Goal: Information Seeking & Learning: Learn about a topic

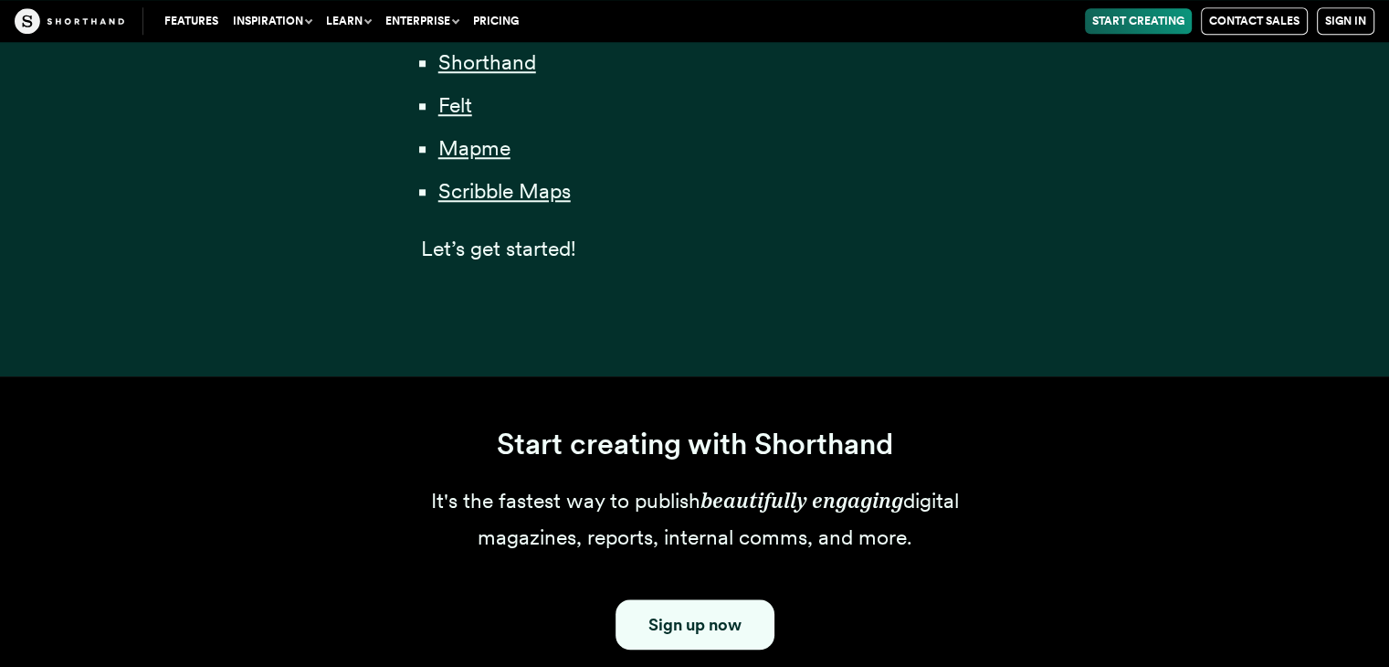
scroll to position [1814, 0]
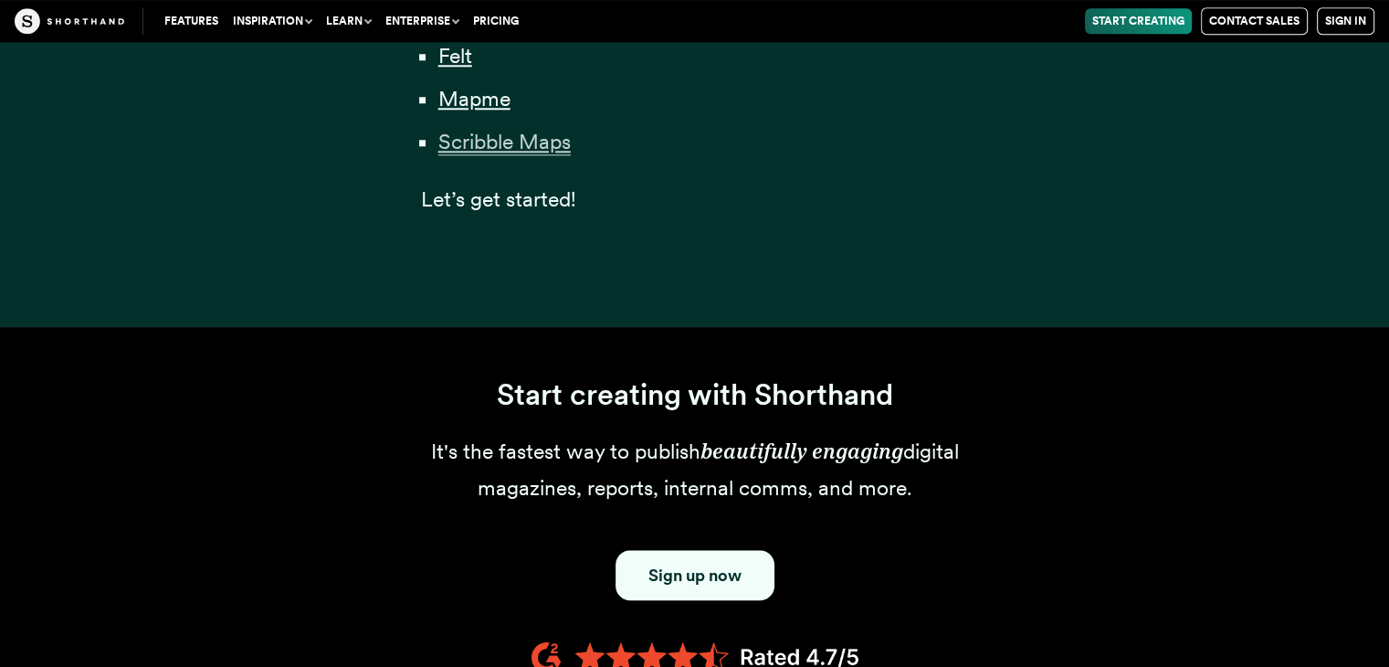
click at [533, 142] on span "Scribble Maps" at bounding box center [504, 142] width 132 height 26
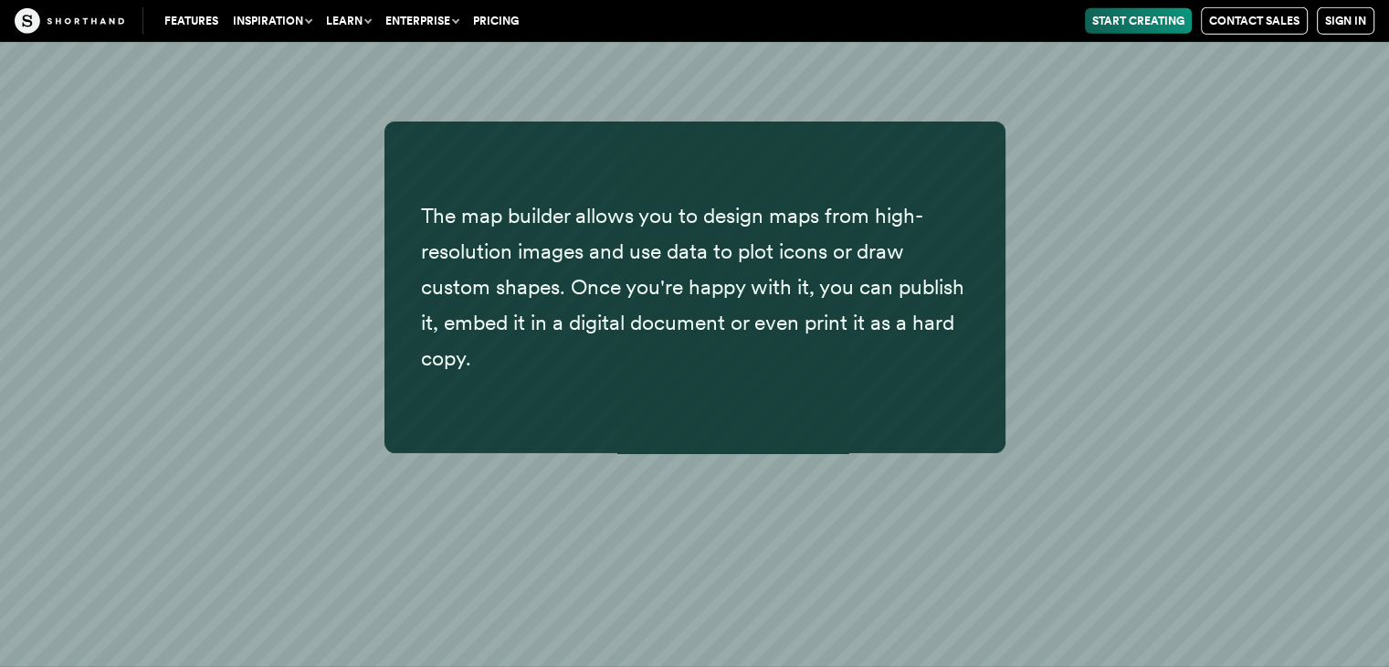
scroll to position [40752, 0]
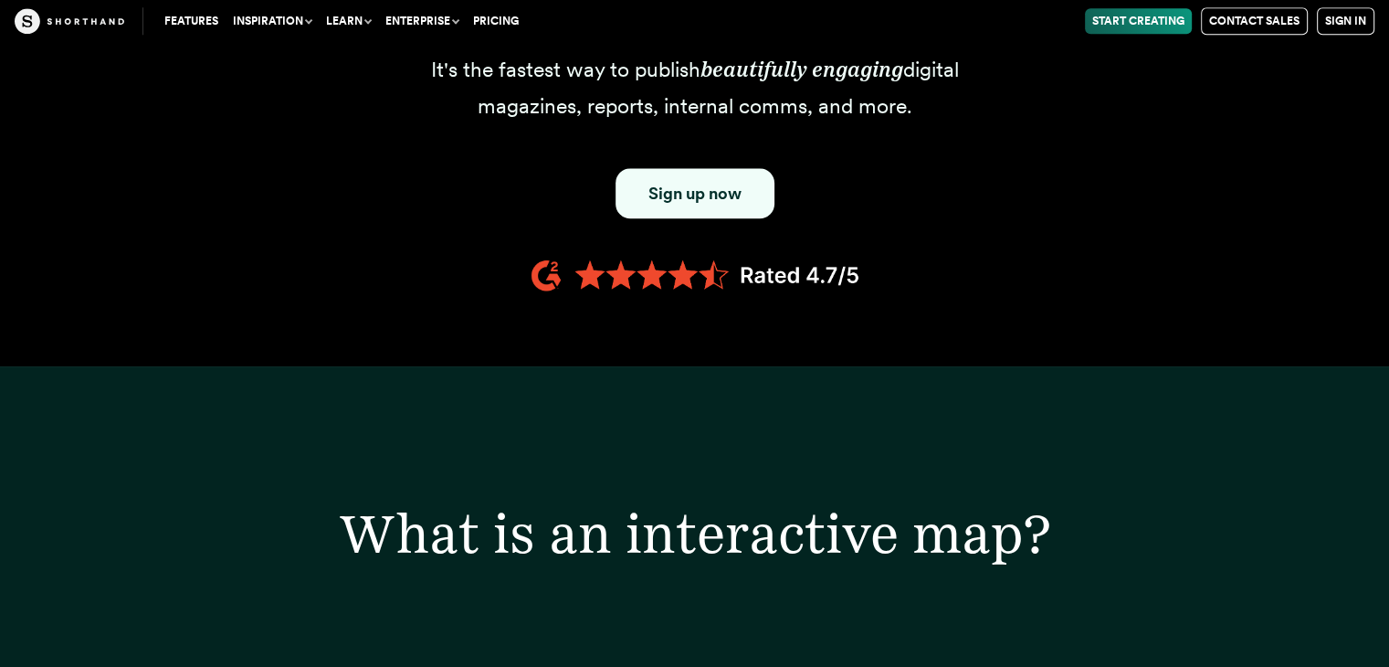
scroll to position [1814, 0]
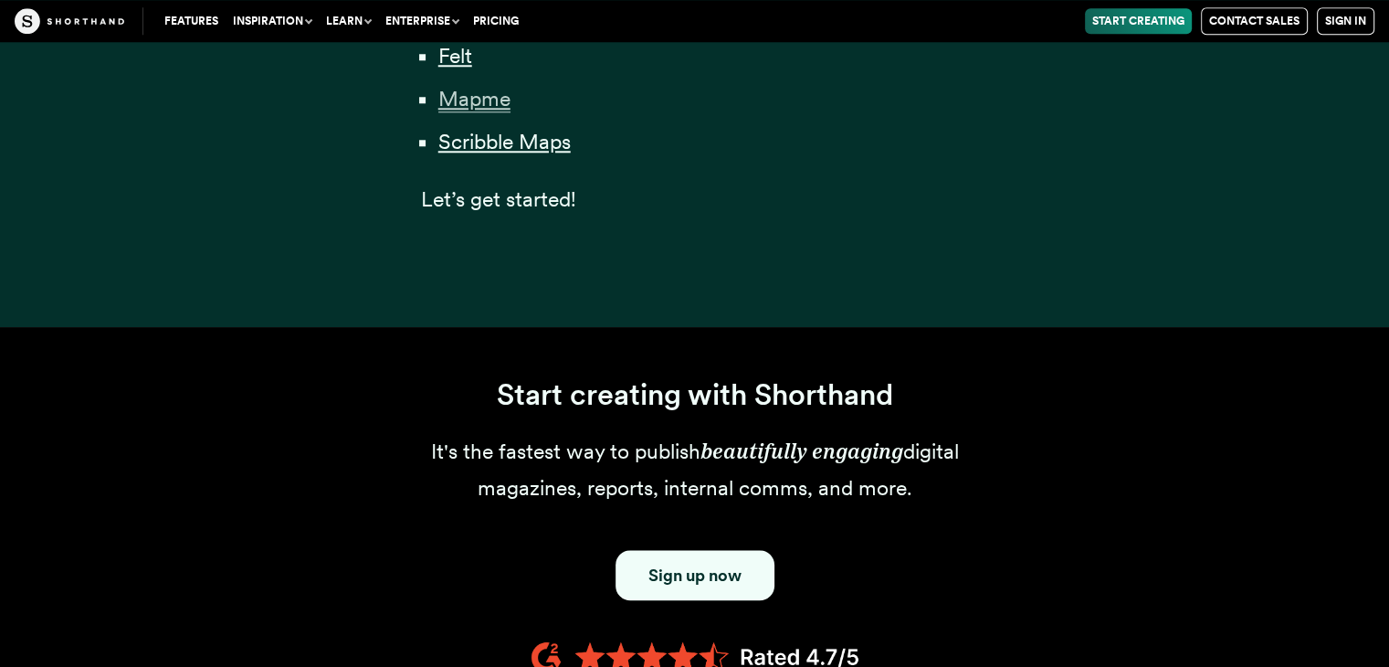
click at [508, 103] on span "Mapme" at bounding box center [474, 99] width 72 height 26
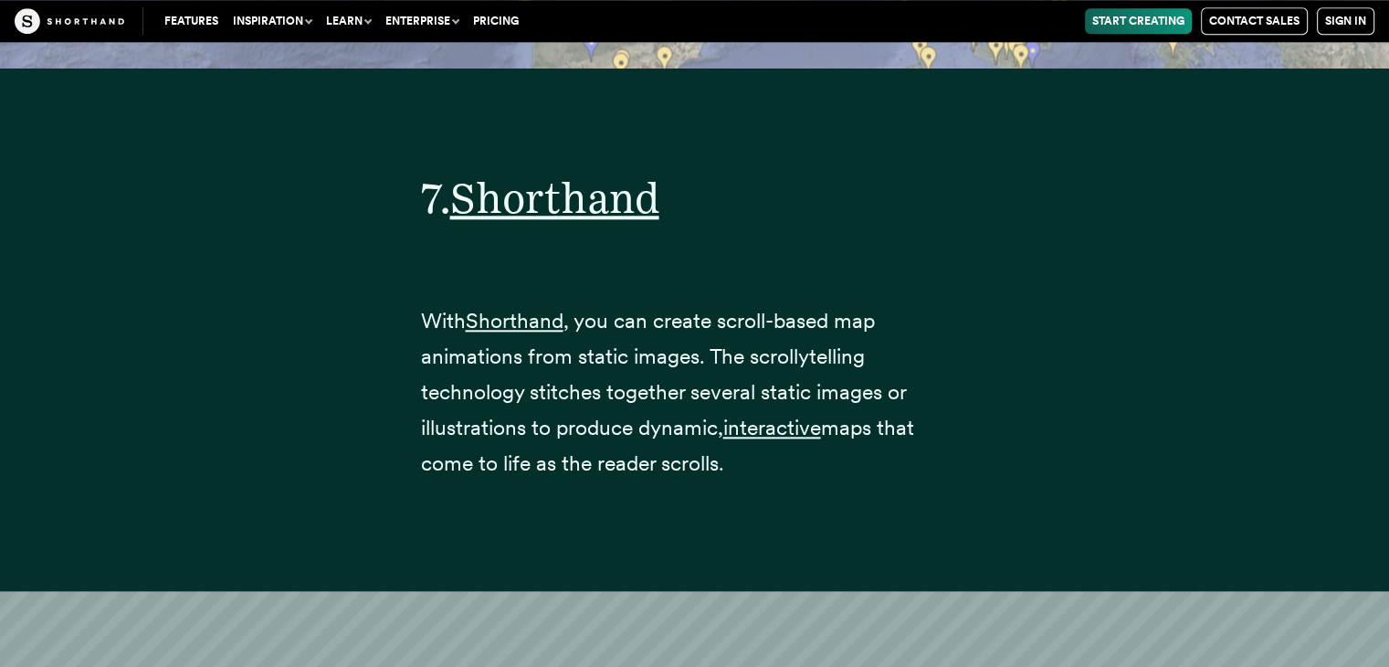
scroll to position [36277, 0]
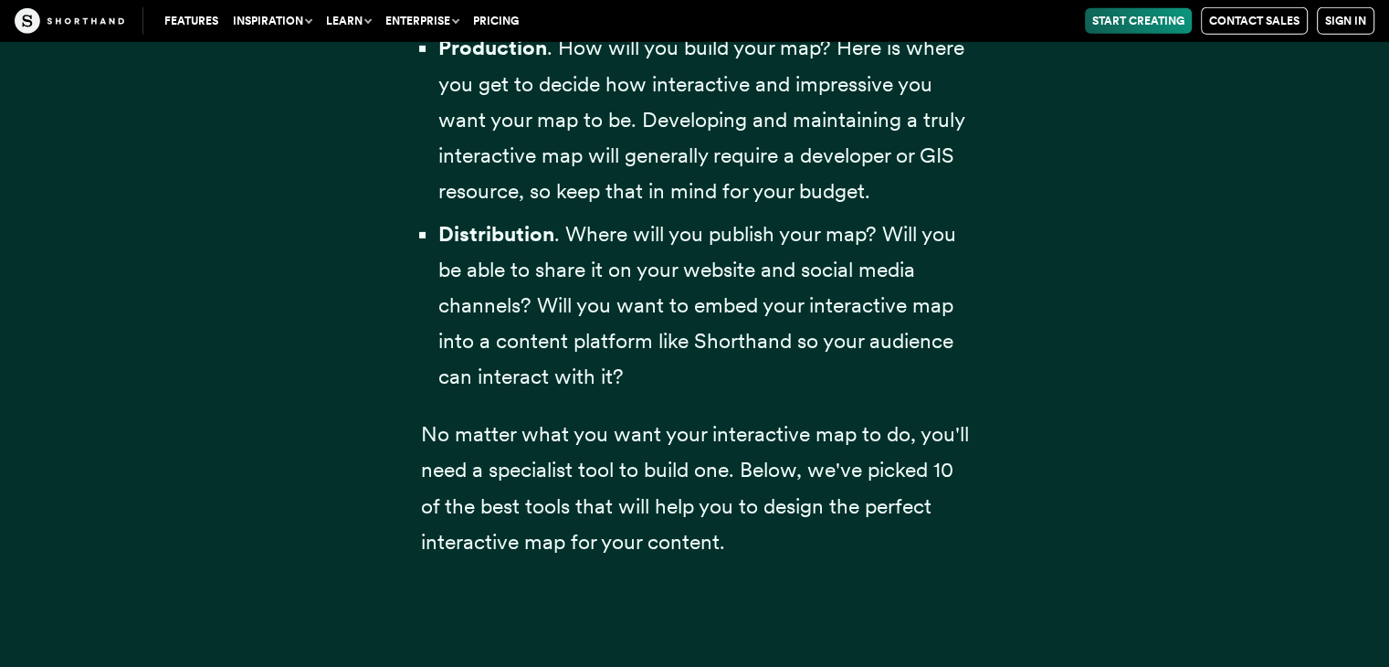
scroll to position [1814, 0]
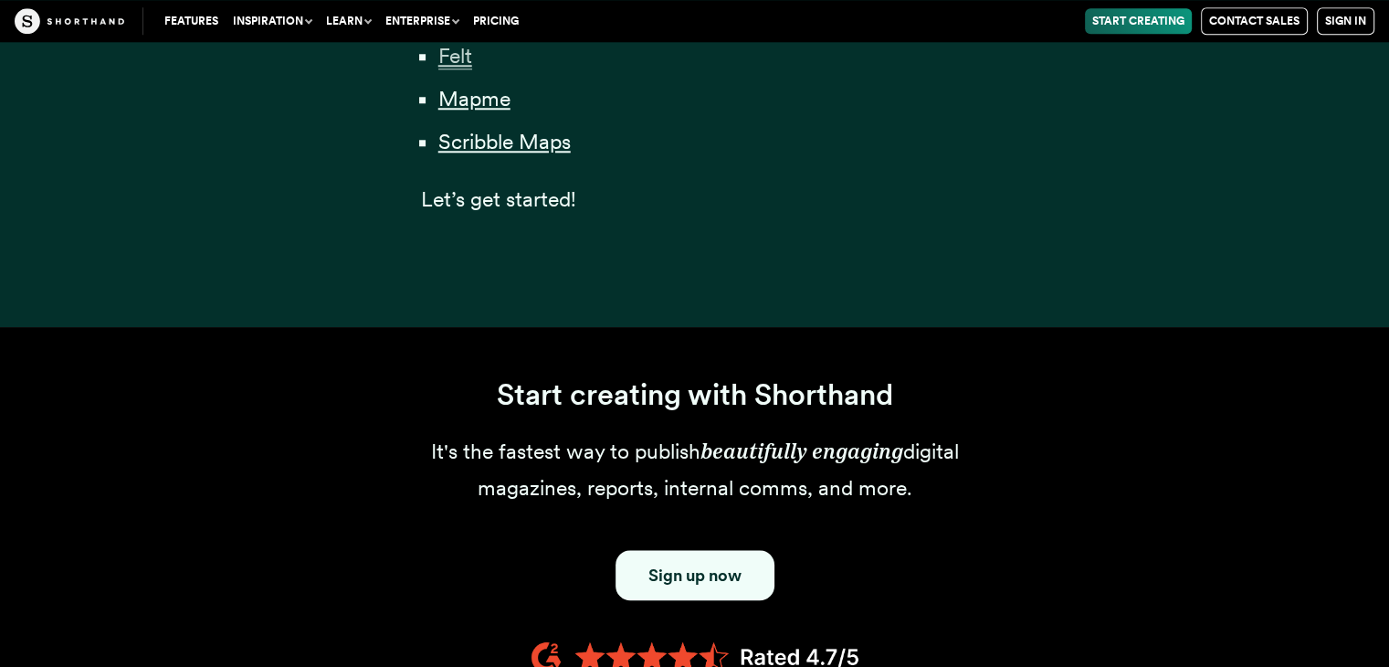
click at [460, 55] on span "Felt" at bounding box center [455, 56] width 34 height 26
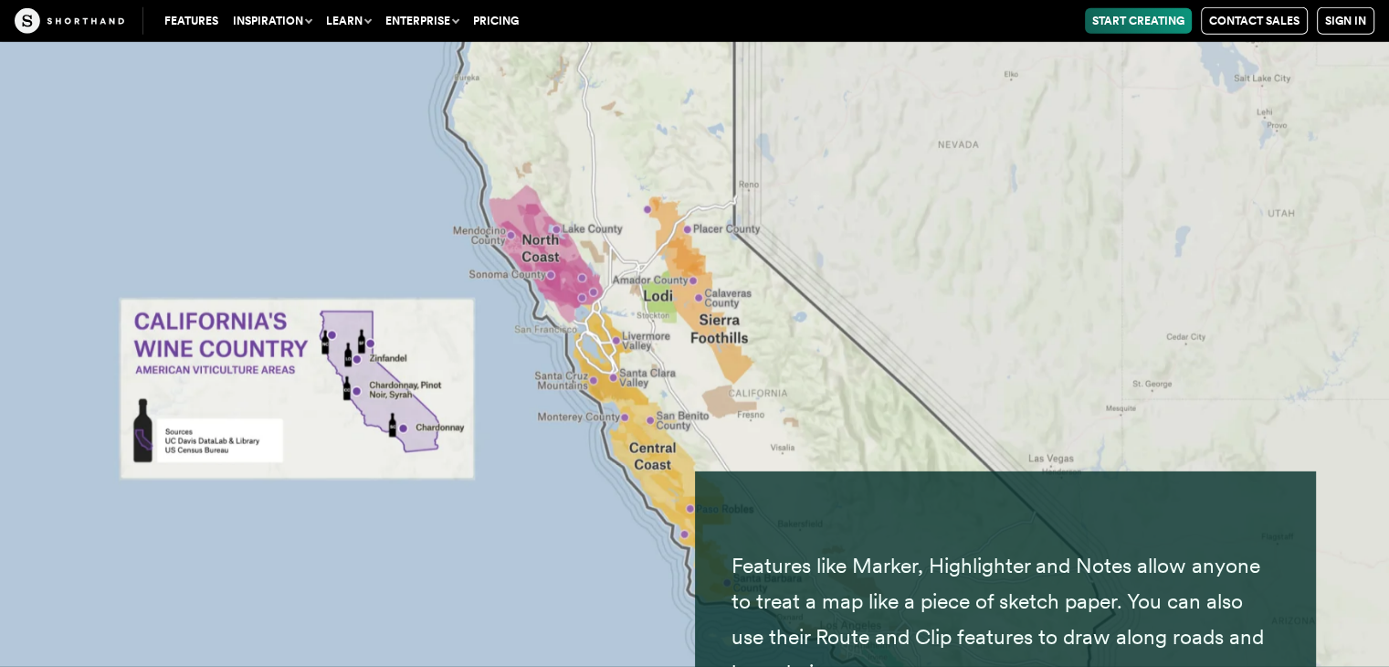
scroll to position [33288, 0]
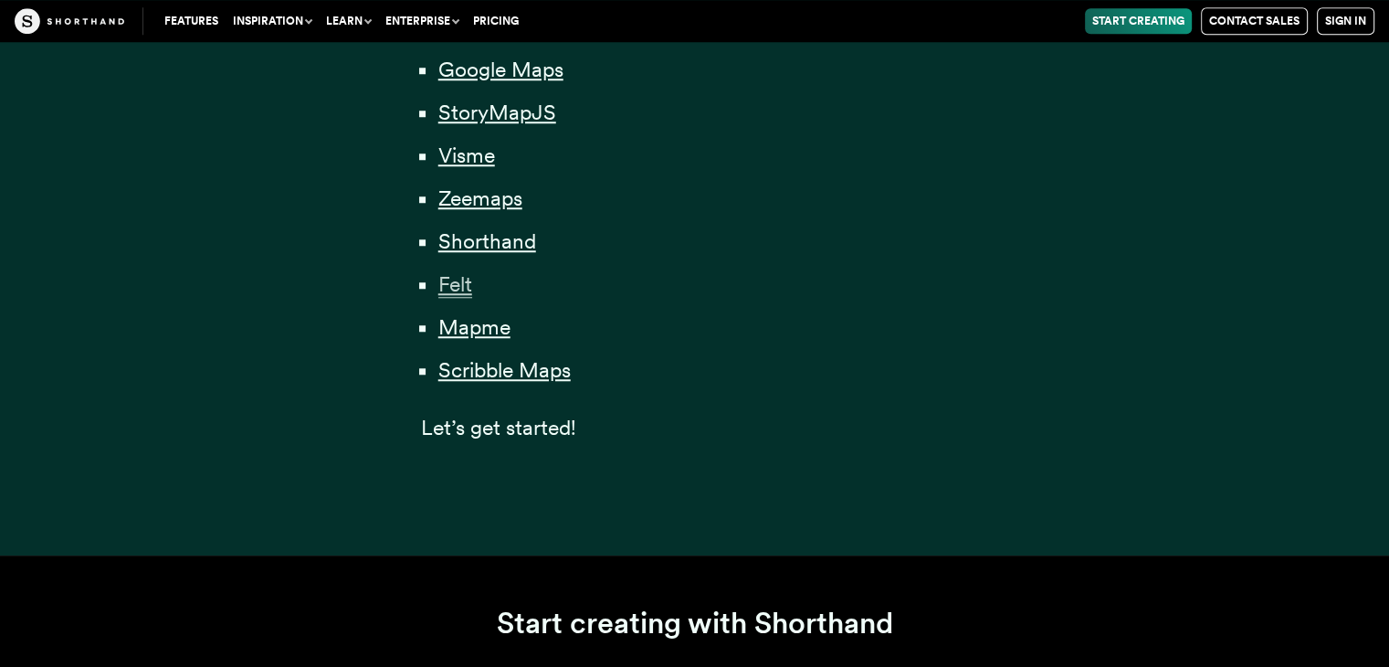
scroll to position [1558, 0]
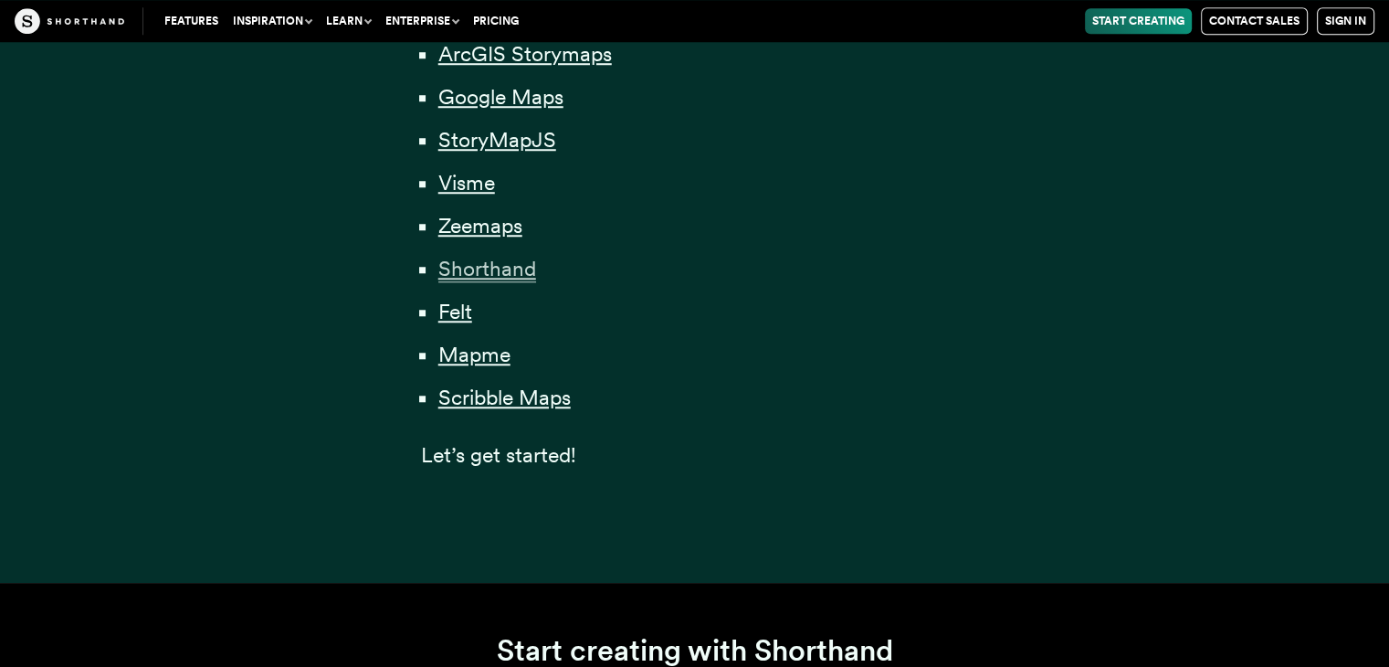
click at [521, 263] on span "Shorthand" at bounding box center [487, 269] width 98 height 26
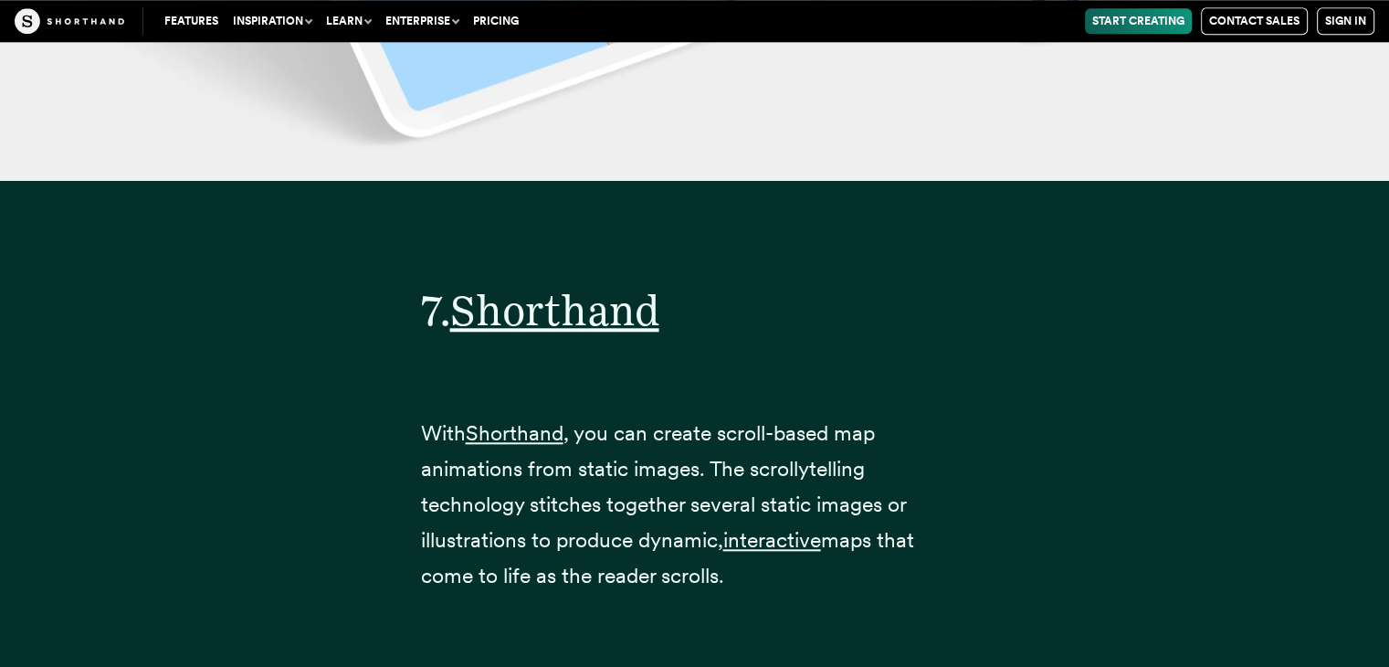
scroll to position [29600, 0]
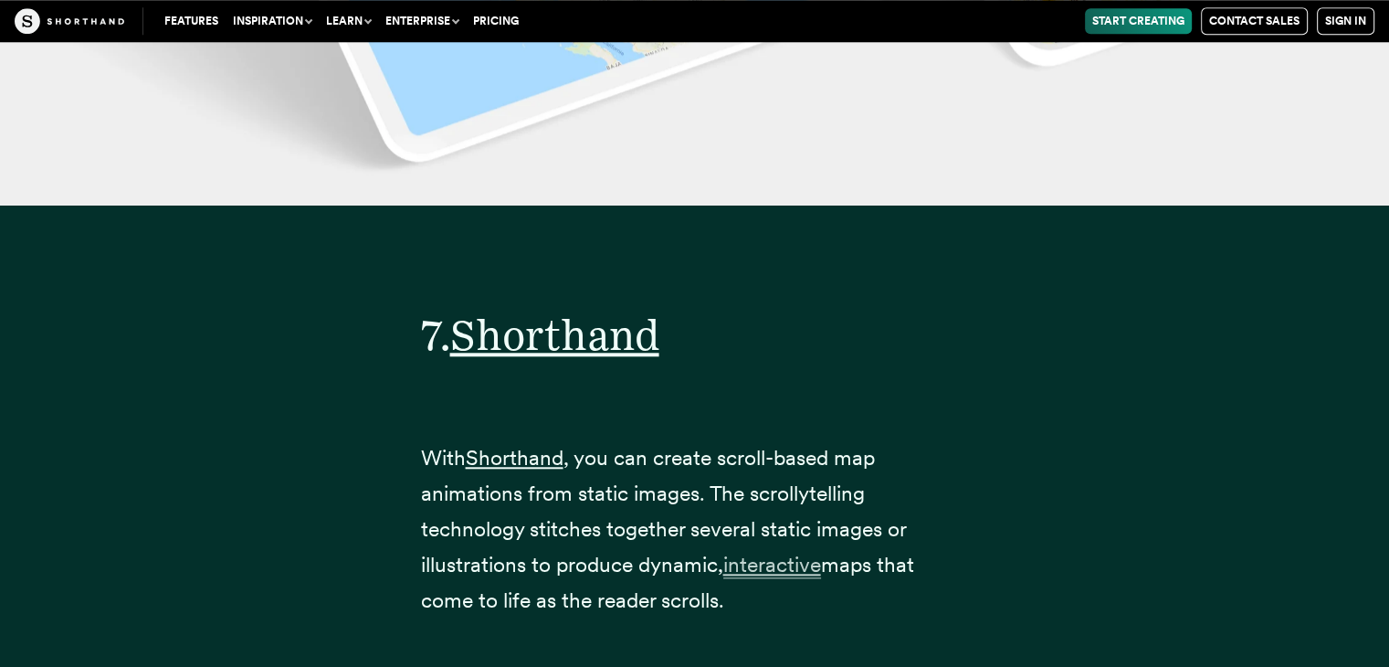
click at [771, 552] on span "interactive" at bounding box center [772, 565] width 98 height 26
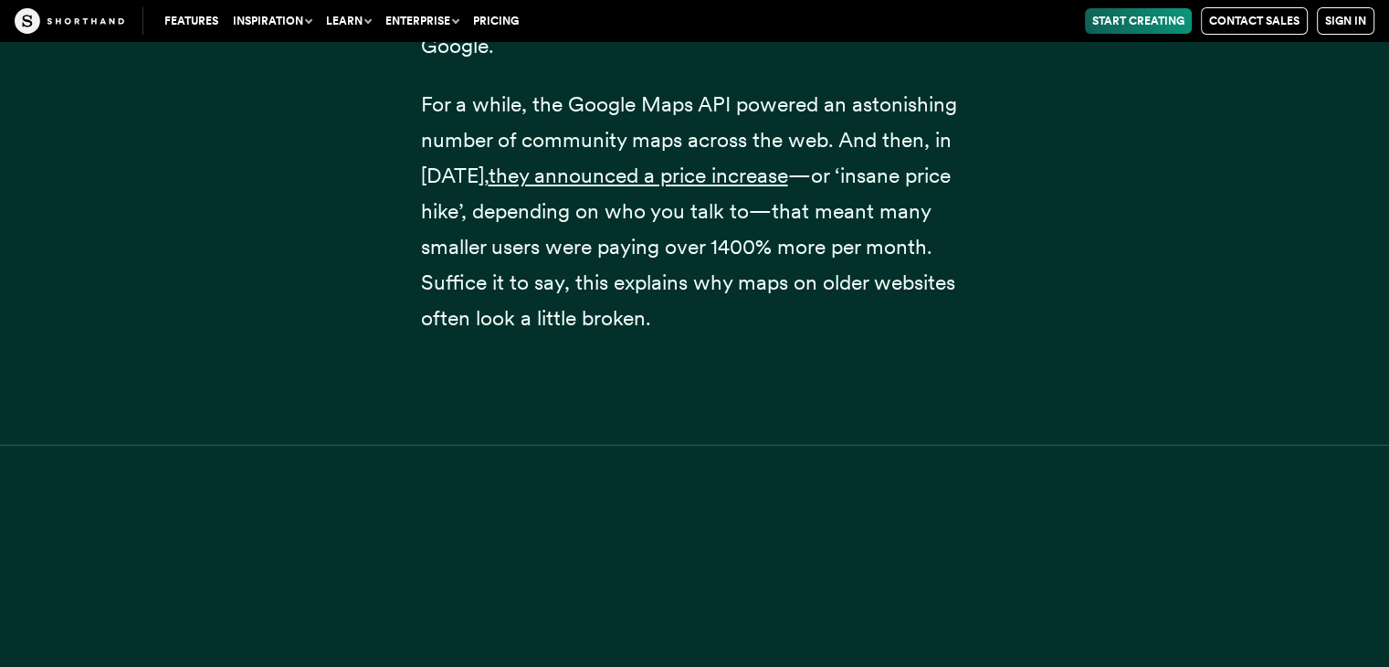
scroll to position [1558, 0]
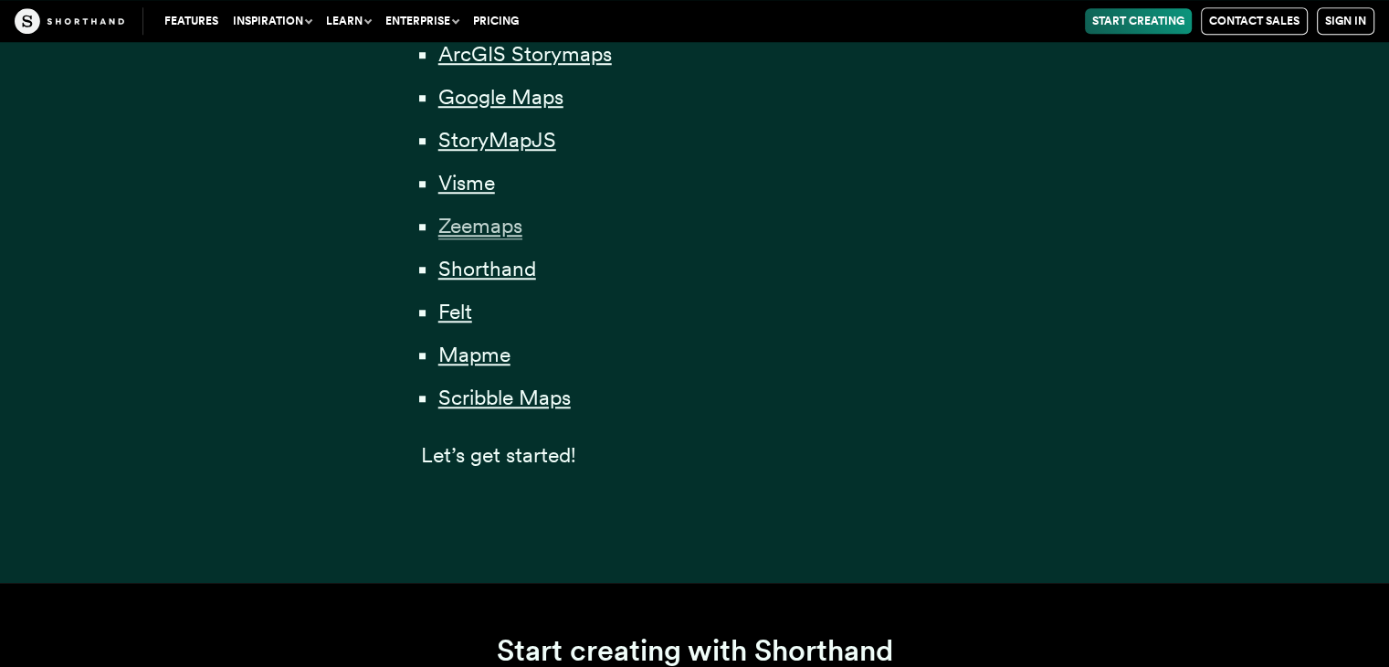
click at [479, 234] on span "Zeemaps" at bounding box center [480, 226] width 84 height 26
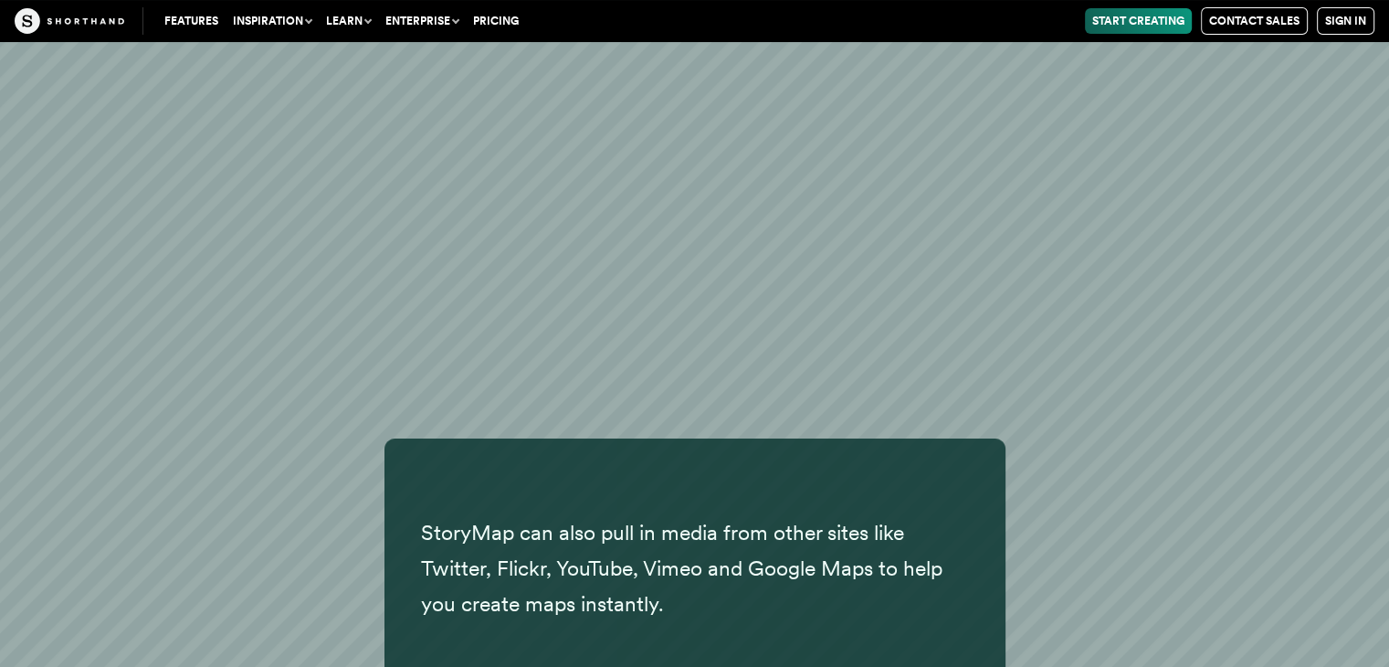
scroll to position [18549, 0]
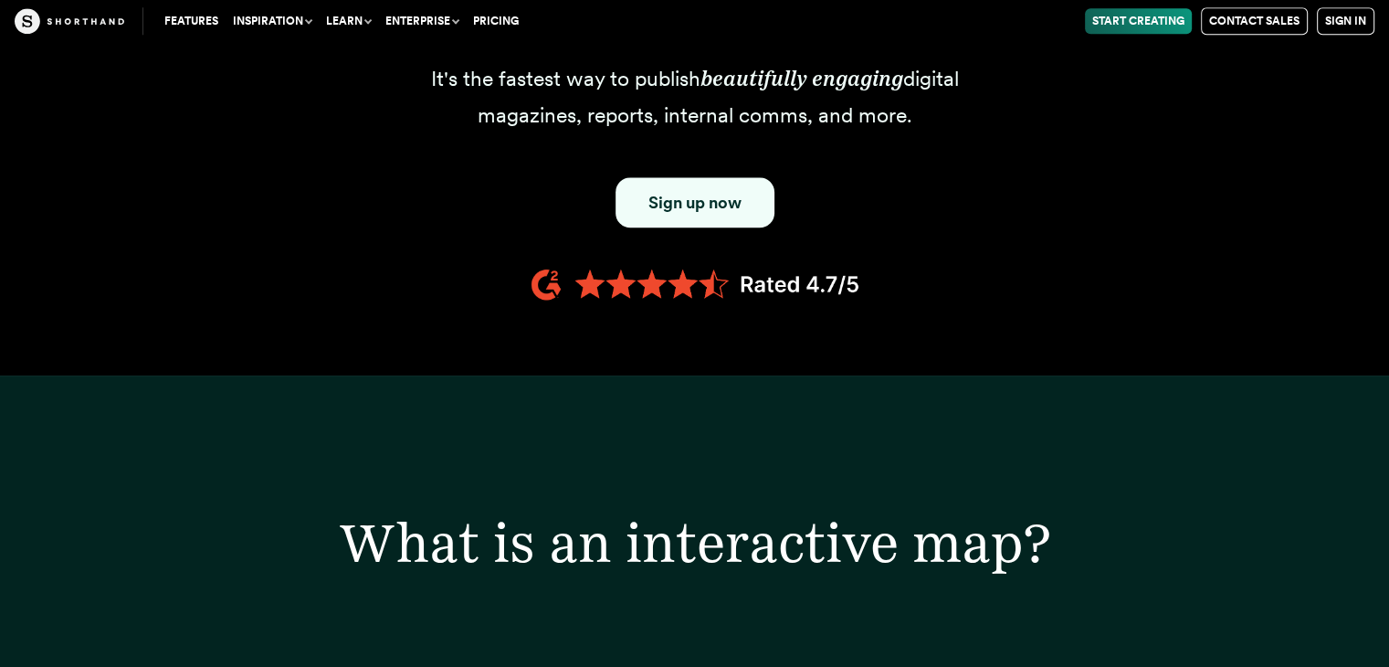
scroll to position [1558, 0]
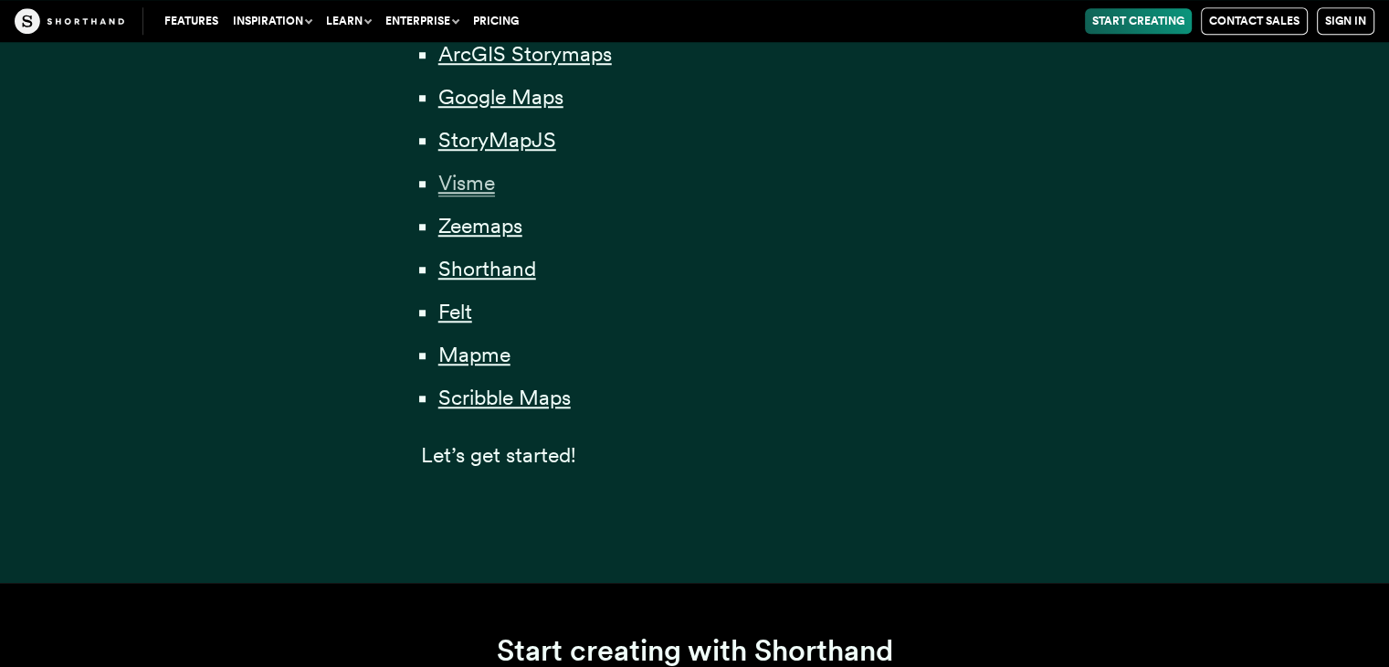
click at [477, 183] on span "Visme" at bounding box center [466, 183] width 57 height 26
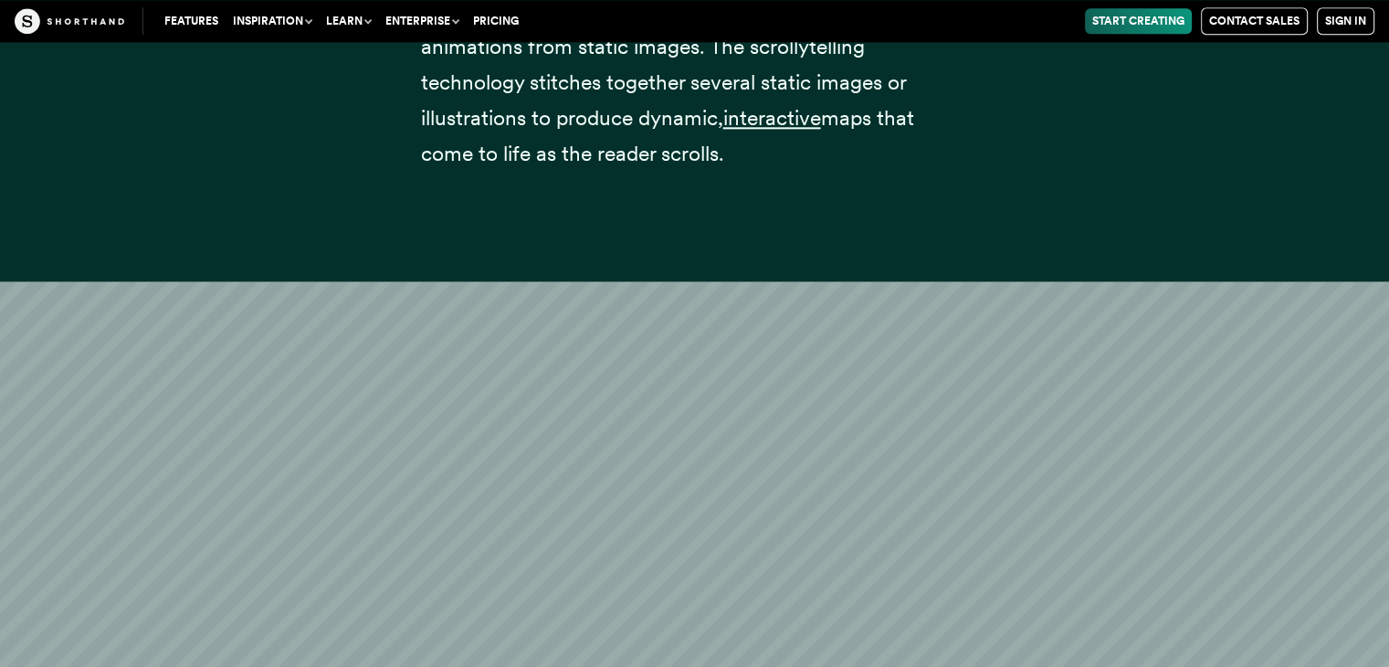
scroll to position [30825, 0]
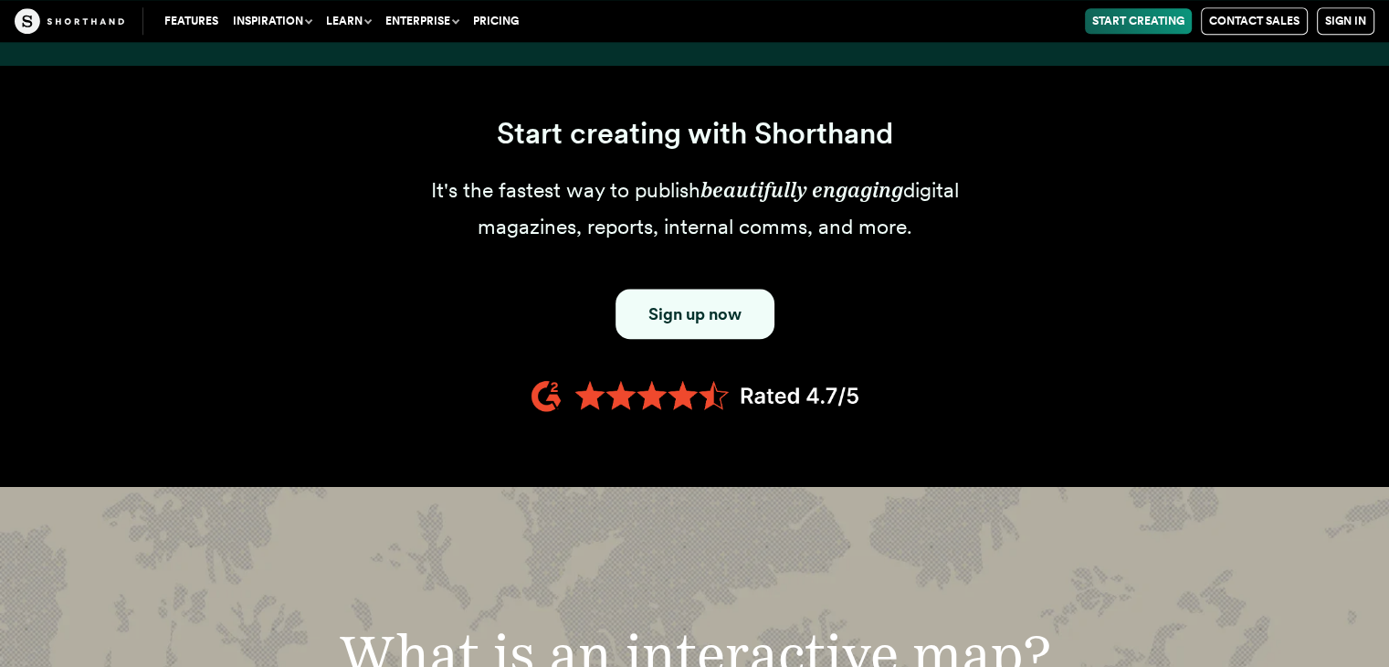
scroll to position [1558, 0]
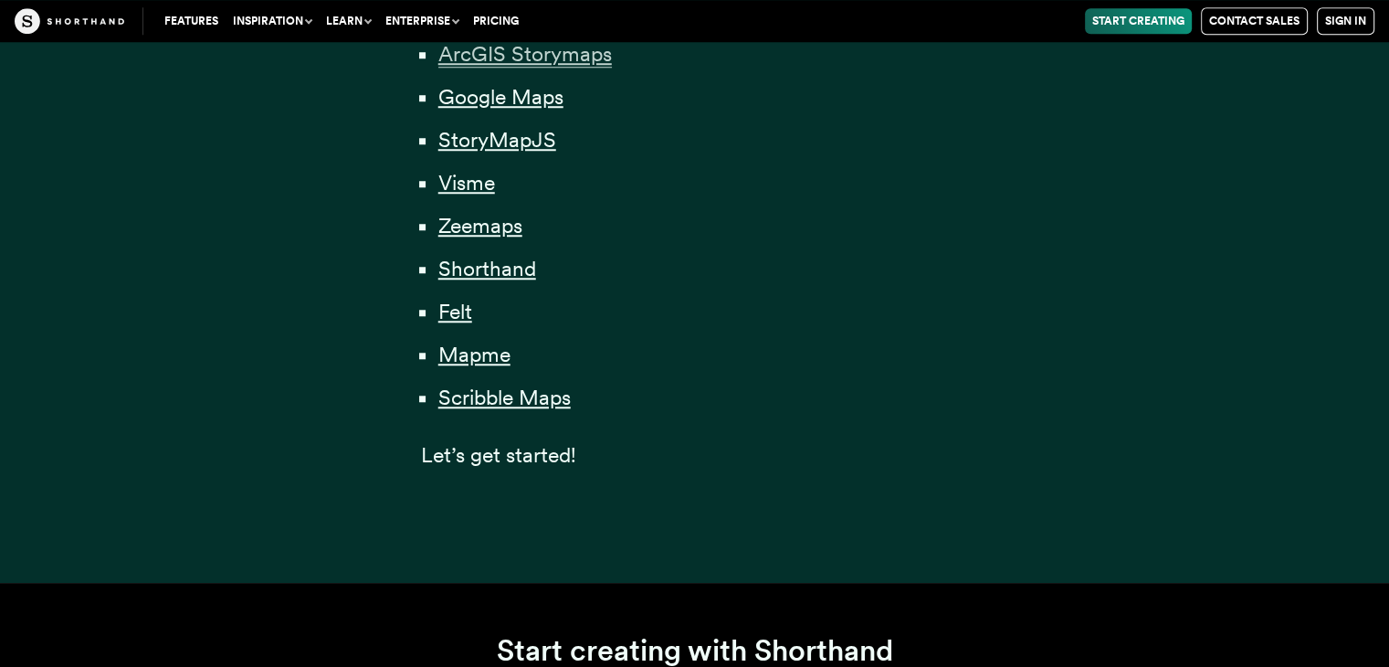
click at [535, 54] on span "ArcGIS Storymaps" at bounding box center [525, 54] width 174 height 26
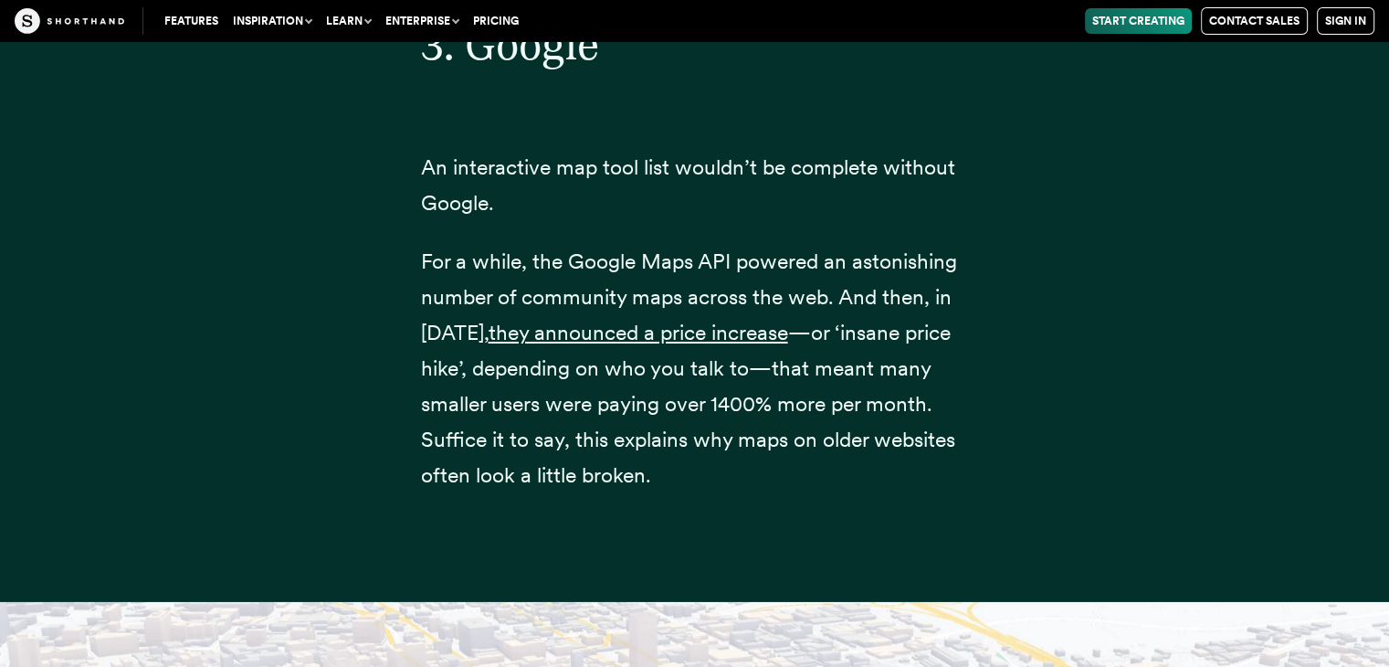
scroll to position [13524, 0]
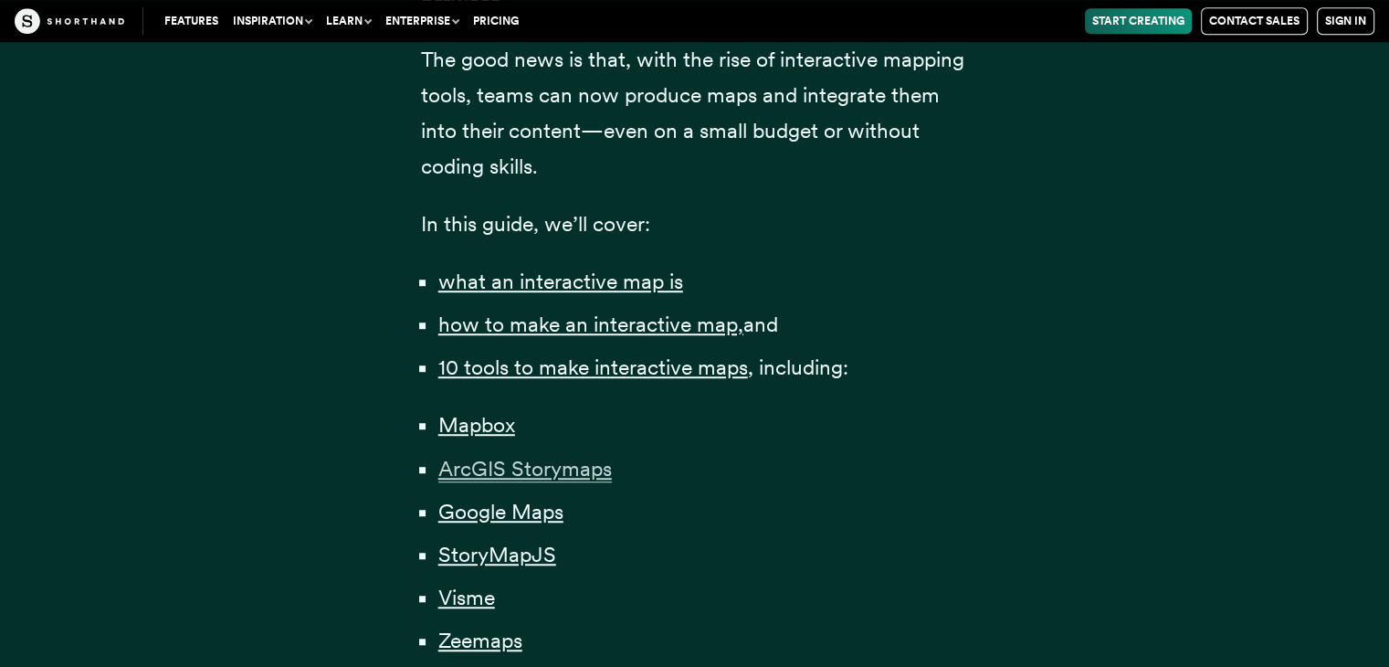
scroll to position [1070, 0]
